Goal: Information Seeking & Learning: Learn about a topic

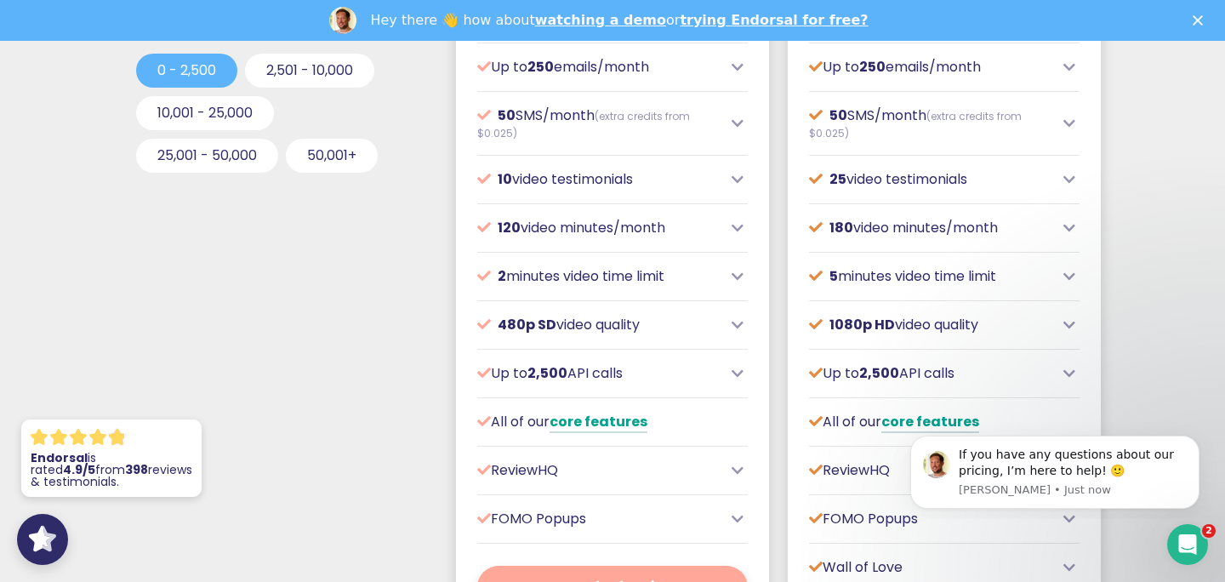
scroll to position [891, 0]
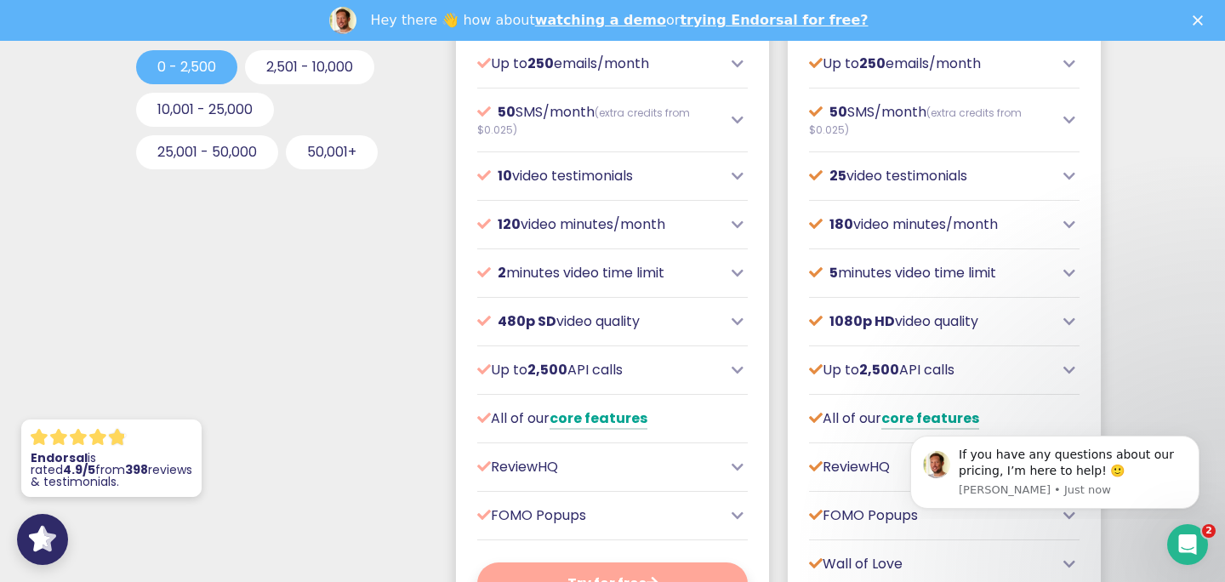
click at [737, 71] on icon at bounding box center [737, 64] width 12 height 14
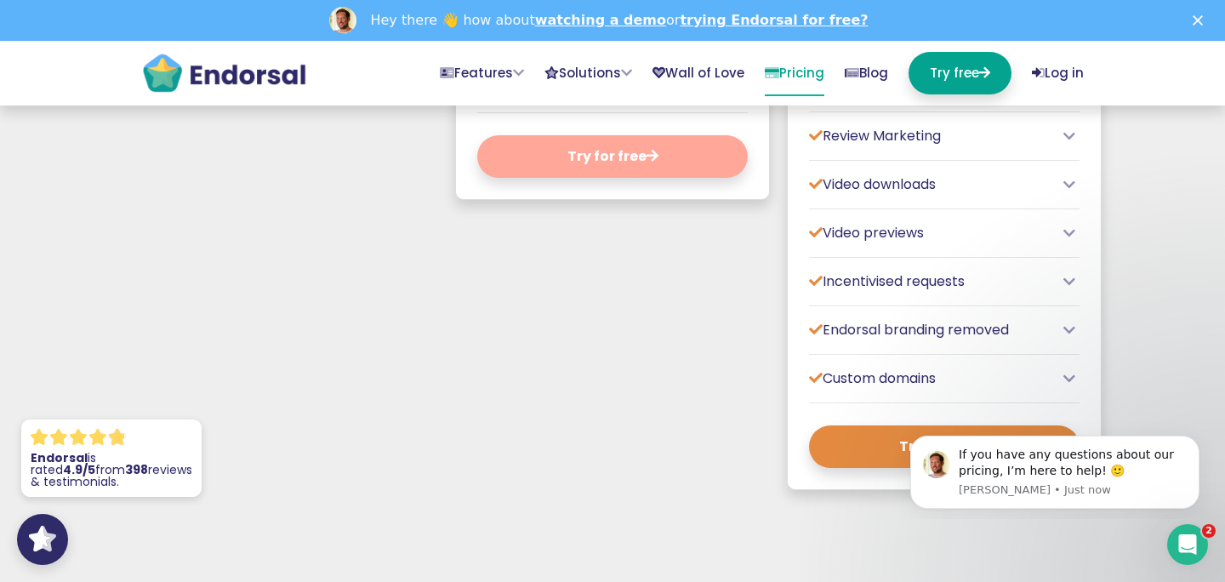
scroll to position [1441, 0]
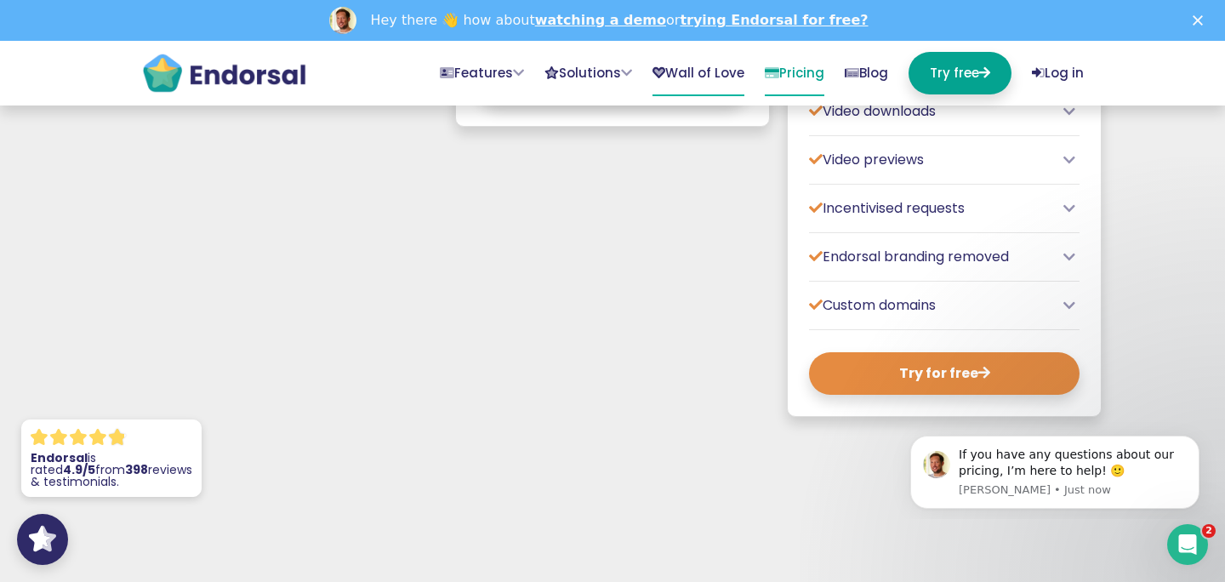
click at [680, 77] on link "Wall of Love" at bounding box center [698, 74] width 92 height 44
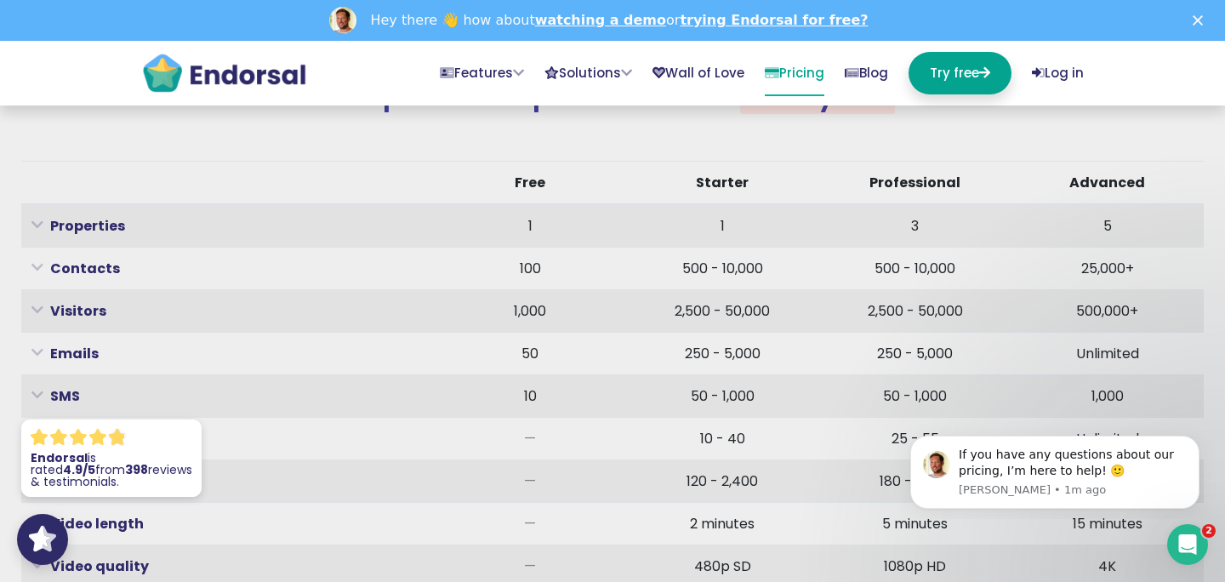
scroll to position [5324, 0]
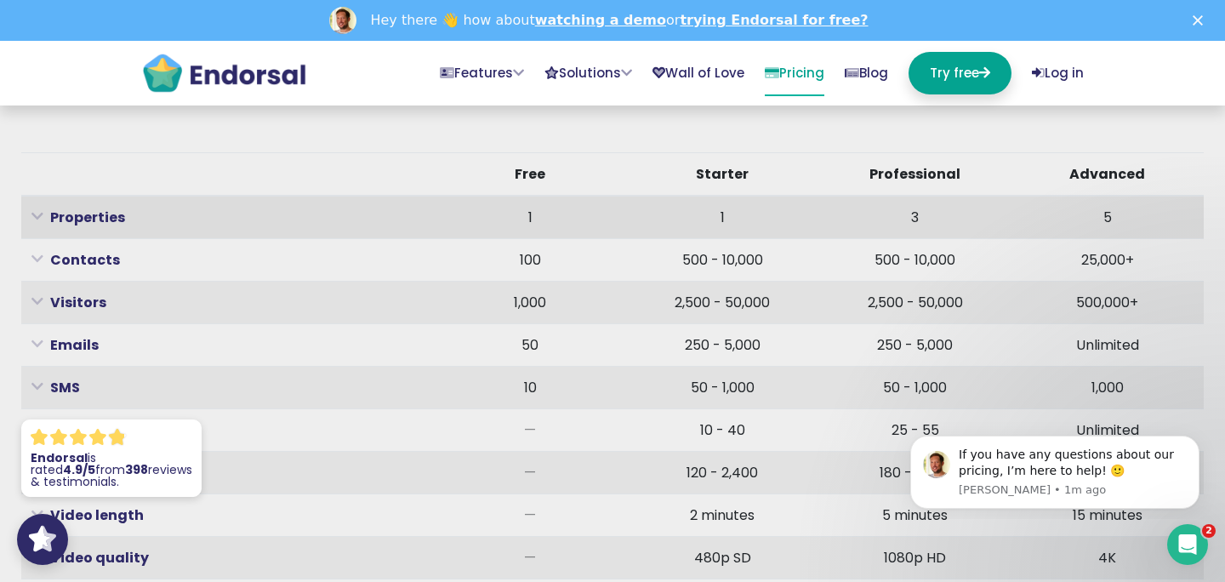
click at [39, 219] on icon at bounding box center [37, 216] width 12 height 4
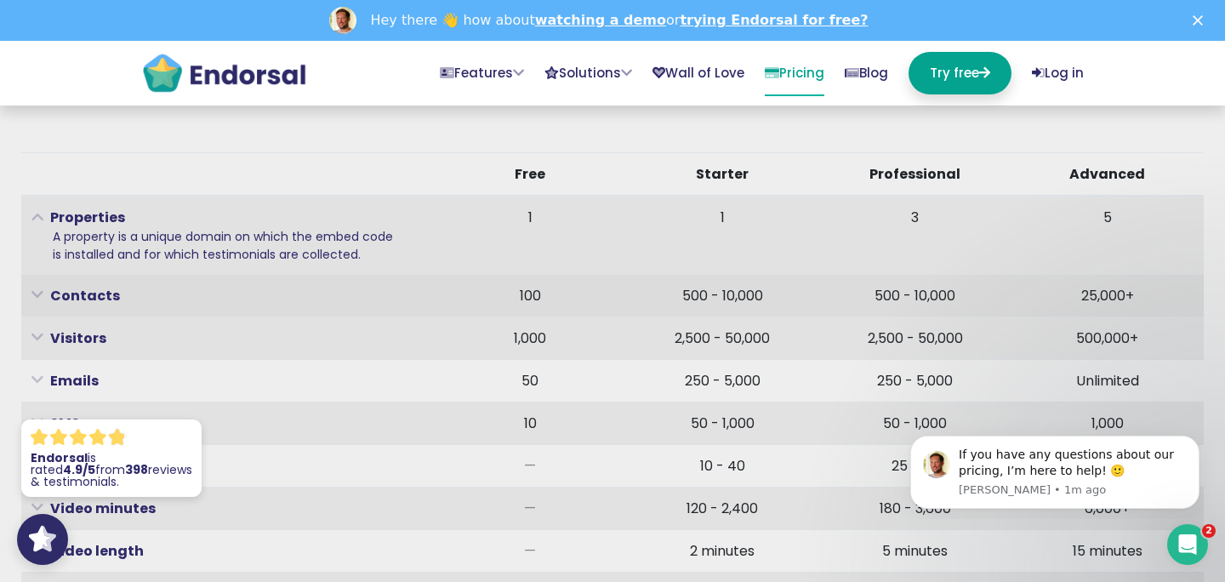
click at [38, 306] on p "Contacts" at bounding box center [202, 295] width 343 height 21
click at [38, 297] on icon at bounding box center [37, 295] width 12 height 4
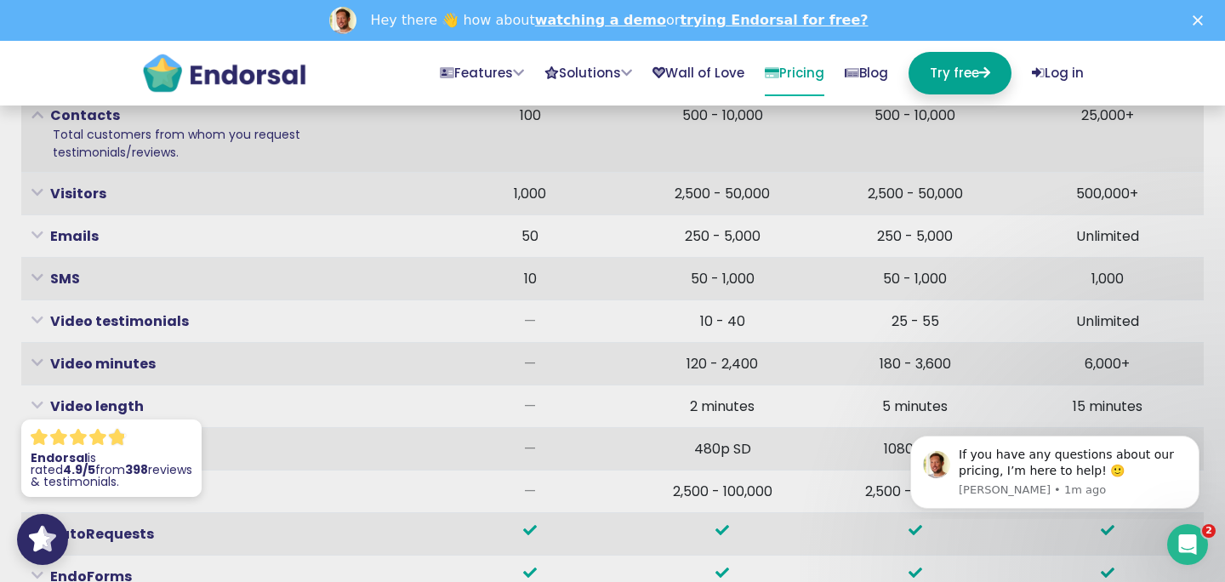
scroll to position [5507, 0]
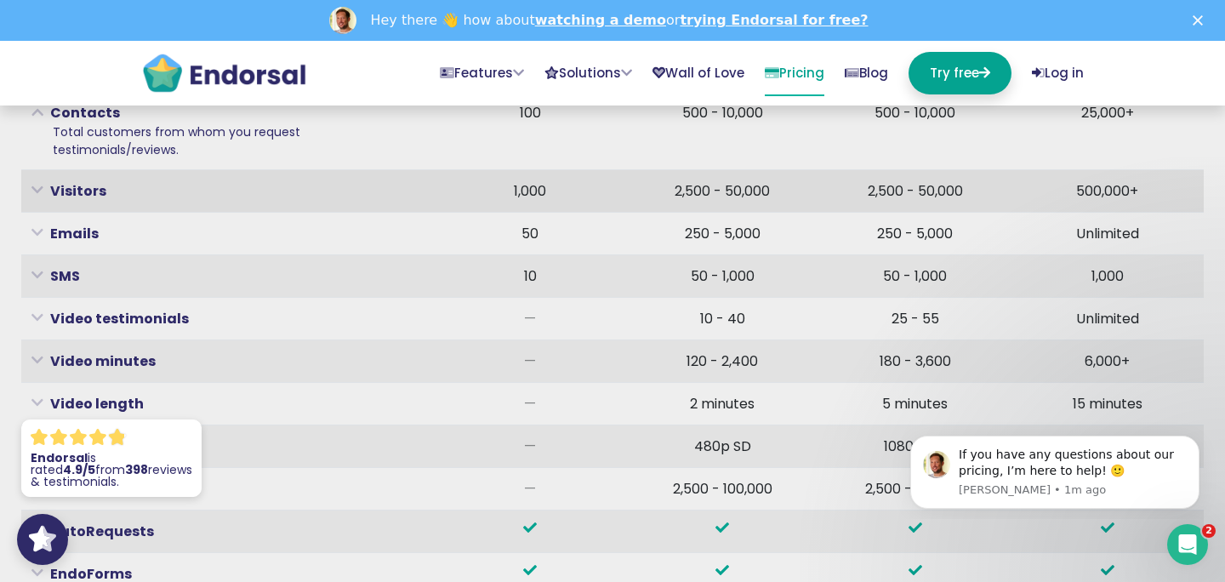
click at [60, 201] on strong "Visitors" at bounding box center [78, 191] width 56 height 20
click at [31, 192] on icon at bounding box center [37, 190] width 12 height 4
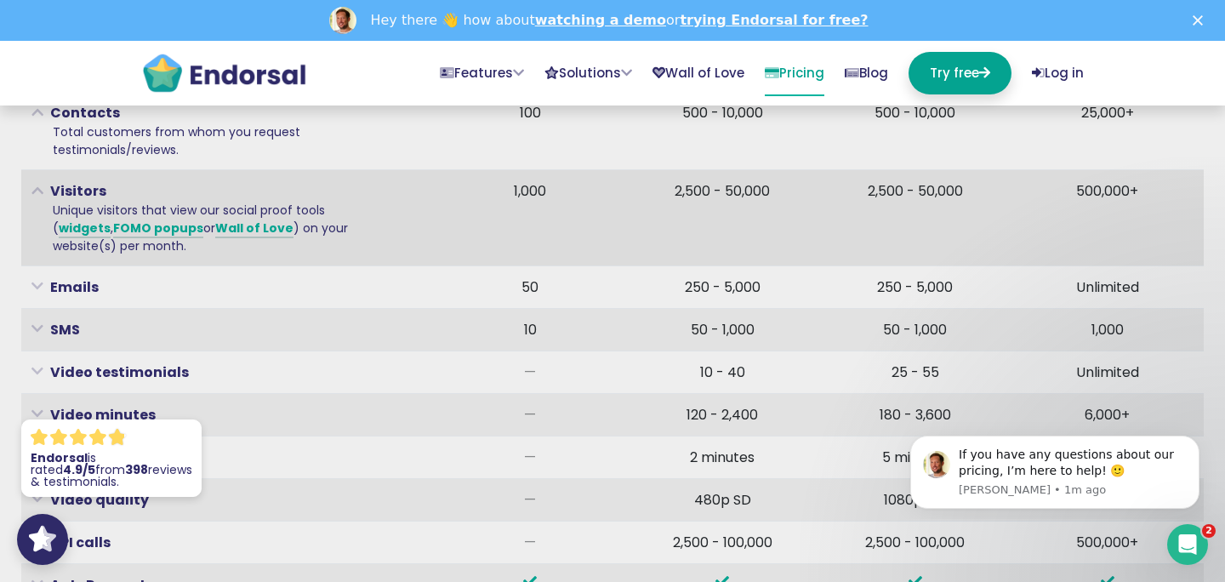
scroll to position [5530, 0]
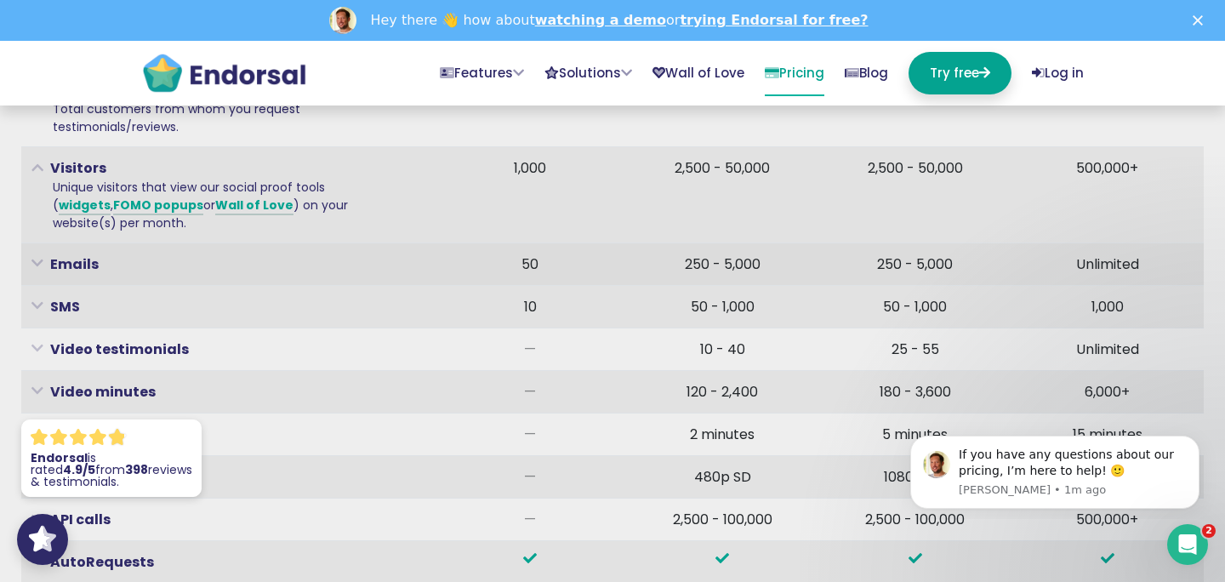
click at [438, 276] on th "50" at bounding box center [530, 264] width 192 height 43
click at [391, 275] on div "Emails" at bounding box center [215, 263] width 368 height 21
click at [65, 286] on th "Emails Number of email messages that can be sent per month via the AutoRequest …" at bounding box center [227, 264] width 412 height 43
click at [37, 265] on icon at bounding box center [37, 263] width 12 height 4
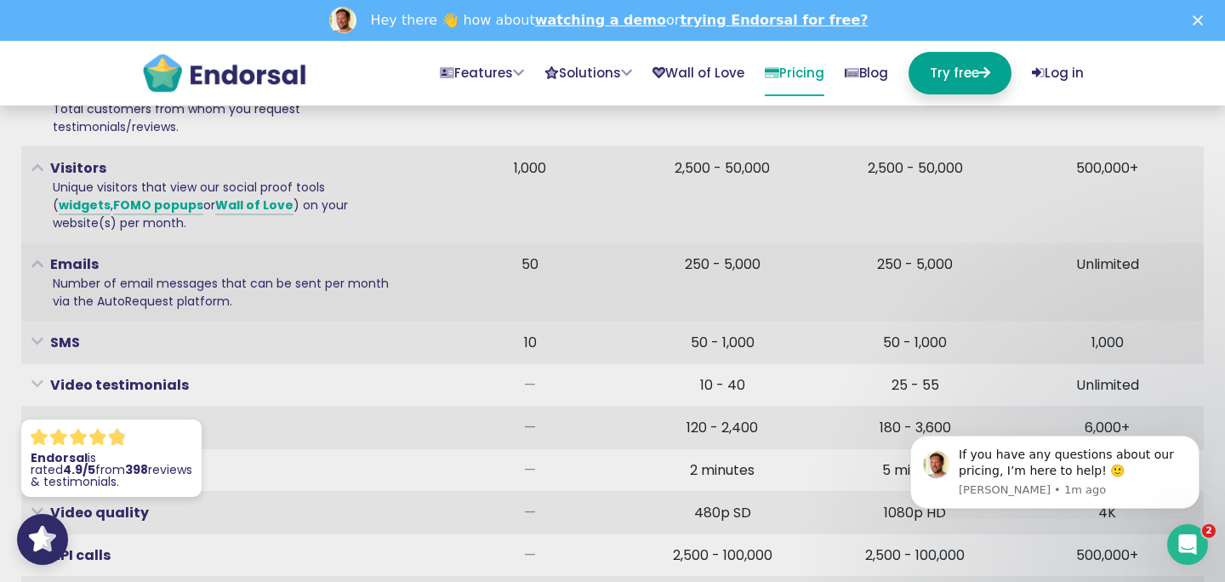
click at [170, 304] on p "Number of email messages that can be sent per month via the AutoRequest platfor…" at bounding box center [226, 293] width 347 height 36
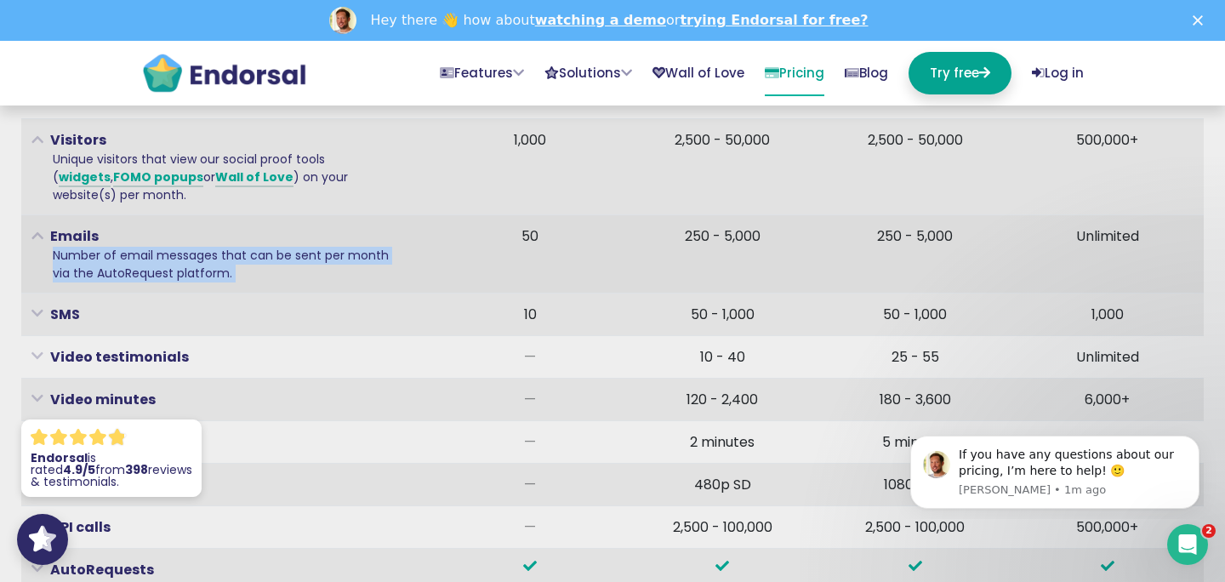
scroll to position [5566, 0]
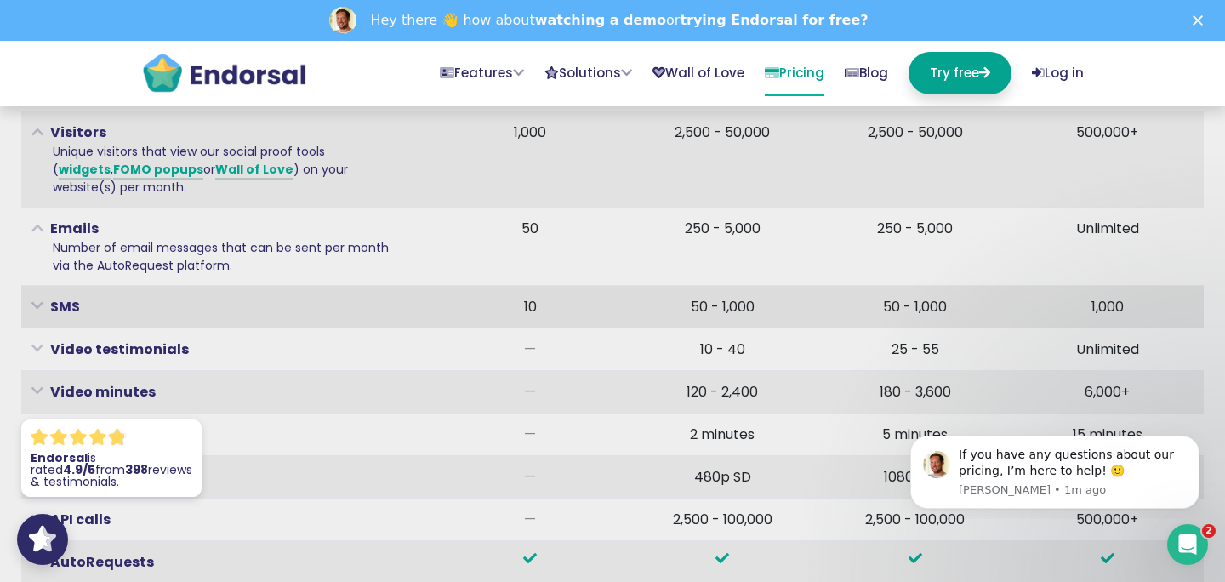
click at [37, 308] on icon at bounding box center [37, 306] width 12 height 4
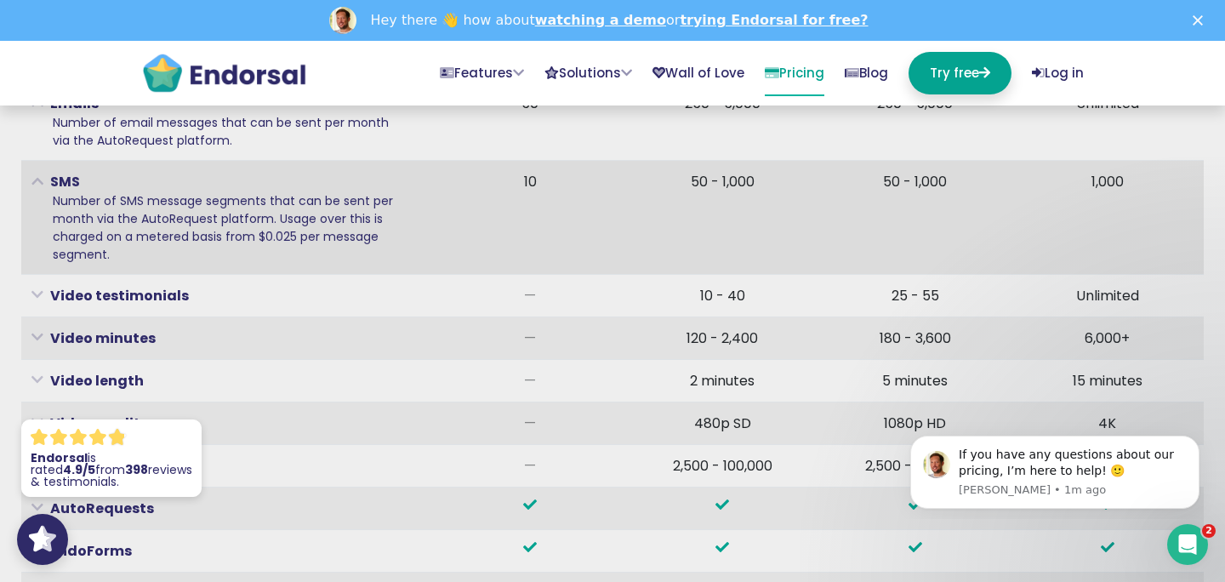
scroll to position [5697, 0]
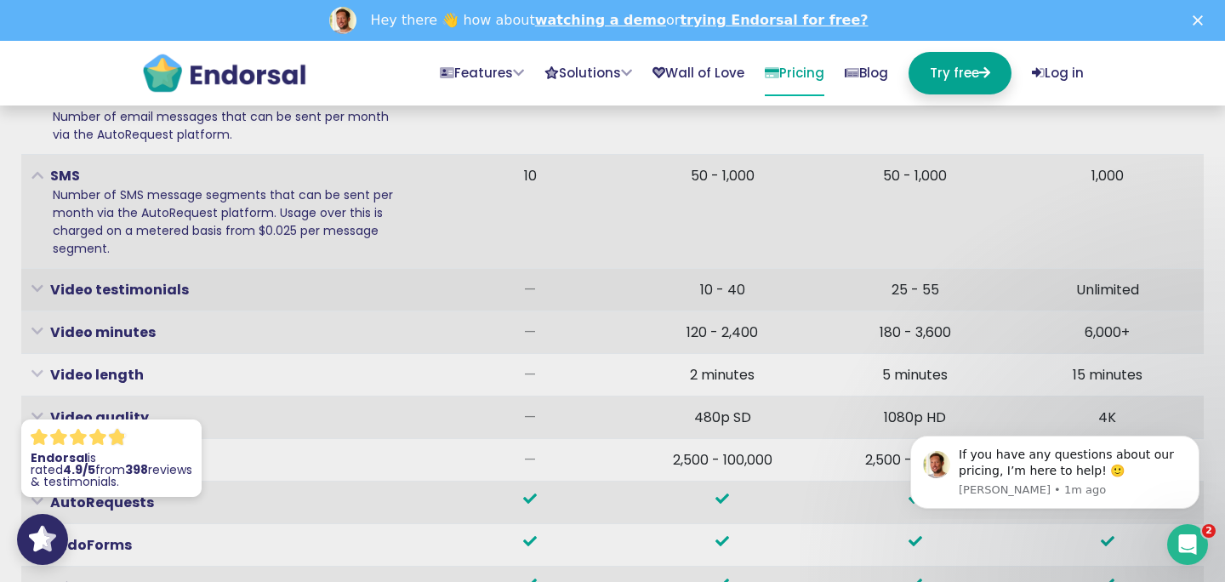
click at [36, 291] on icon at bounding box center [37, 289] width 12 height 4
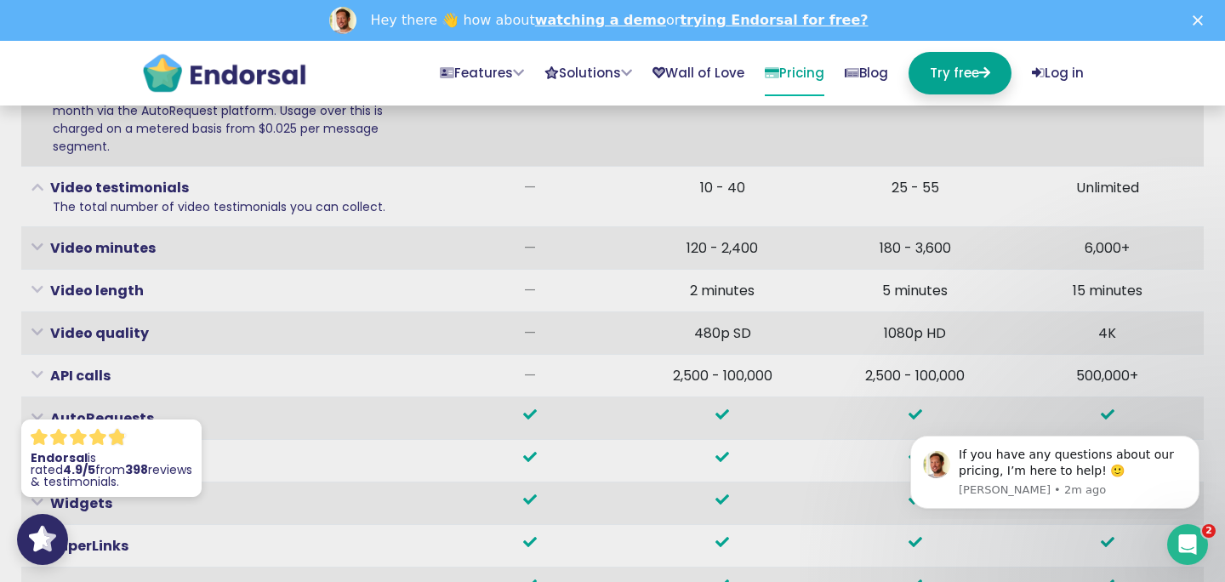
scroll to position [5800, 0]
